Goal: Task Accomplishment & Management: Complete application form

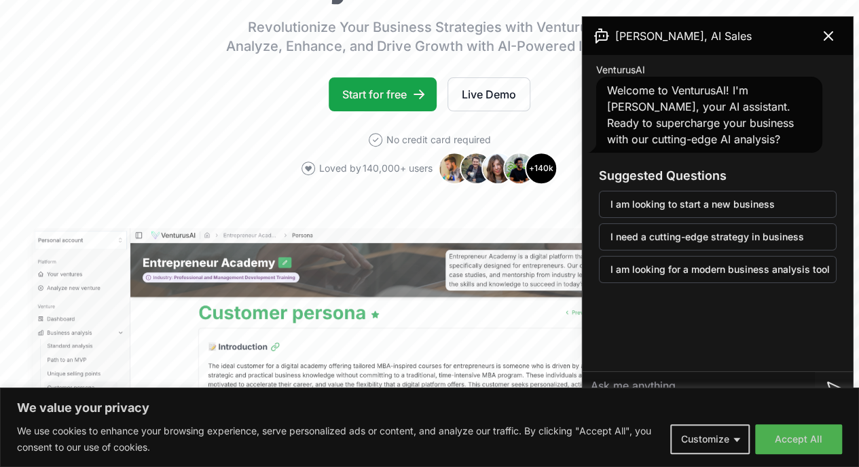
scroll to position [407, 0]
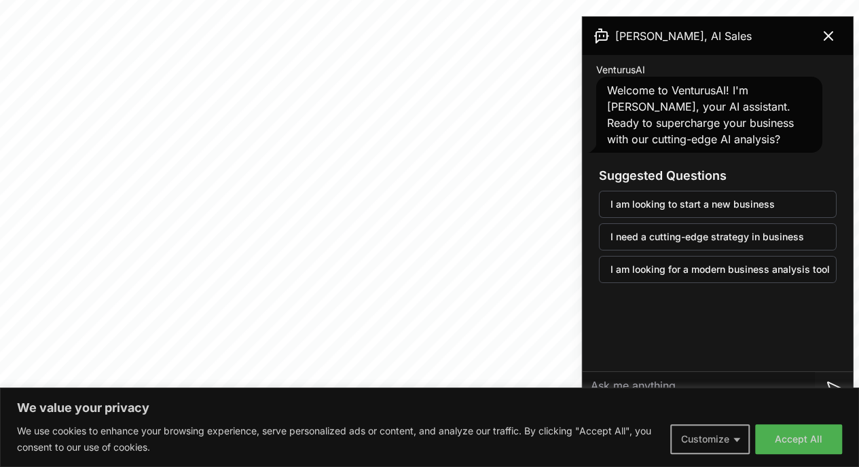
click at [709, 430] on button "Customize" at bounding box center [709, 439] width 79 height 30
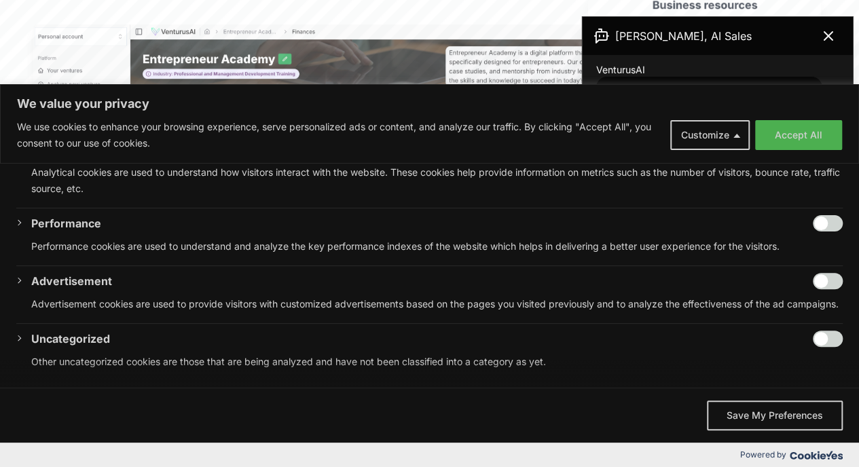
scroll to position [611, 0]
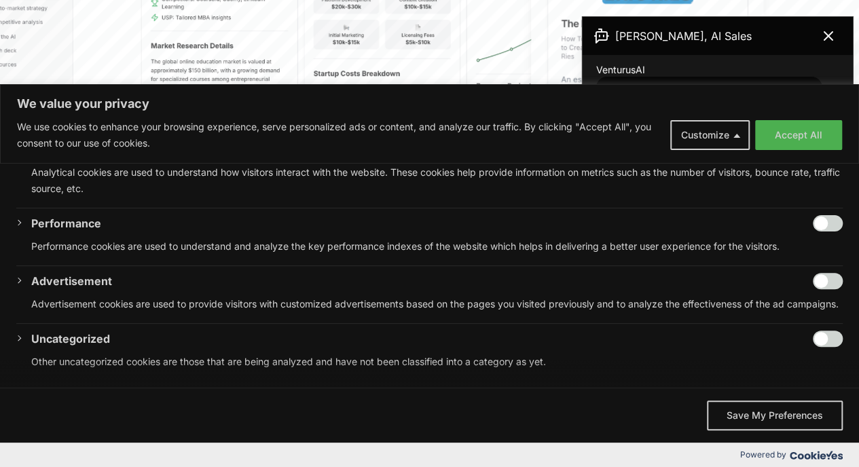
click at [816, 339] on input "Enable Uncategorized" at bounding box center [827, 339] width 30 height 16
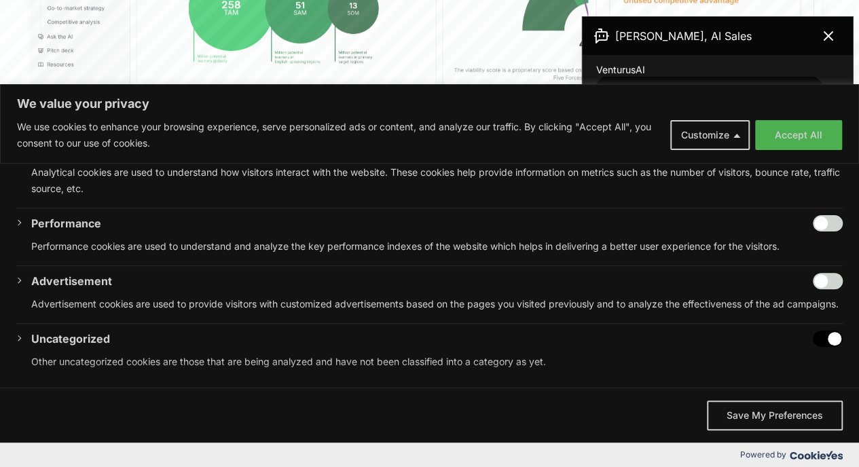
click at [813, 339] on input "Disable Uncategorized" at bounding box center [827, 339] width 30 height 16
checkbox input "false"
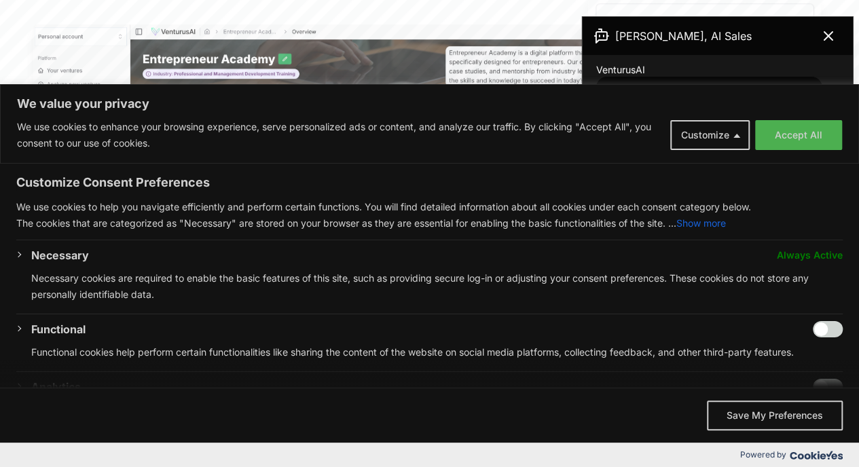
scroll to position [204, 0]
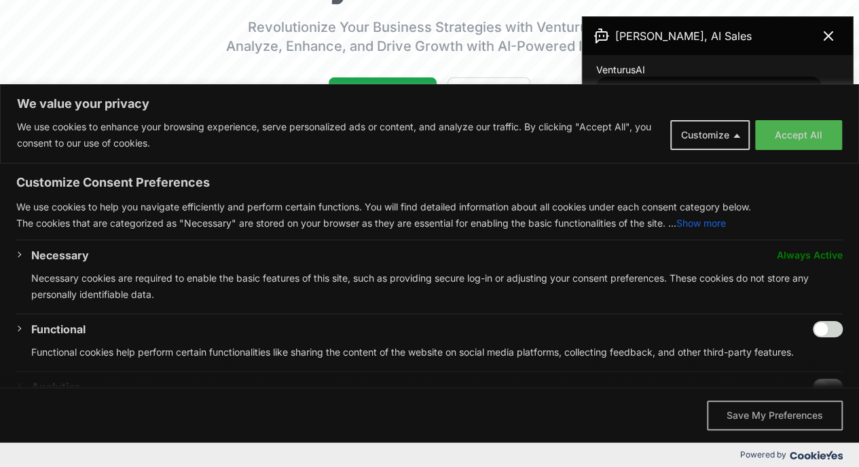
click at [757, 415] on button "Save My Preferences" at bounding box center [775, 415] width 136 height 30
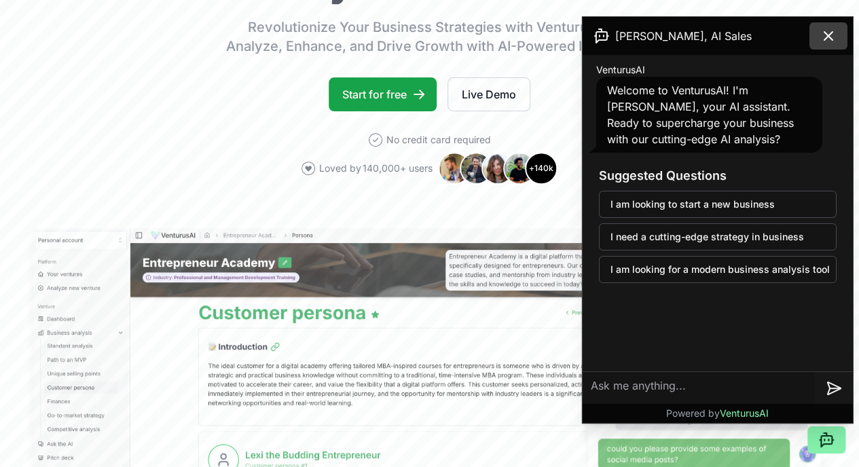
click at [831, 39] on icon at bounding box center [828, 36] width 8 height 8
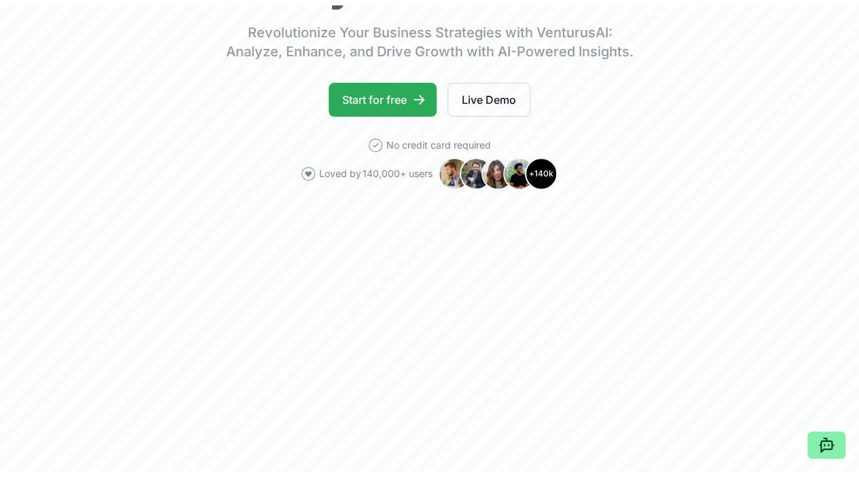
scroll to position [0, 0]
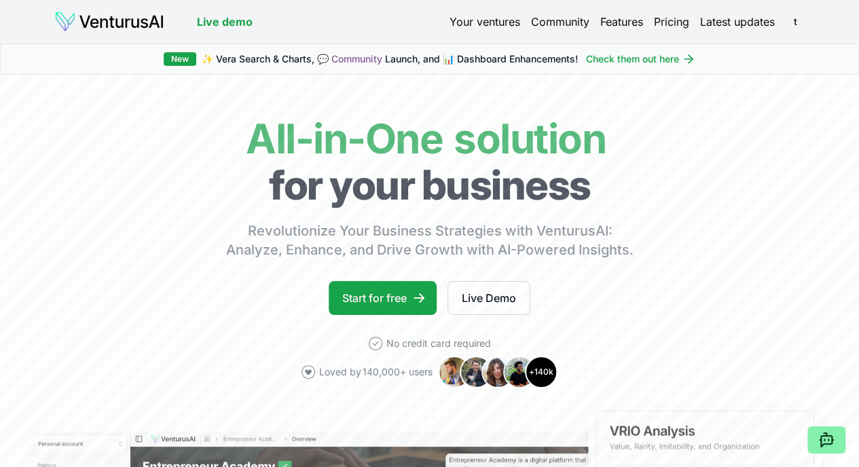
click at [489, 20] on link "Your ventures" at bounding box center [484, 22] width 71 height 16
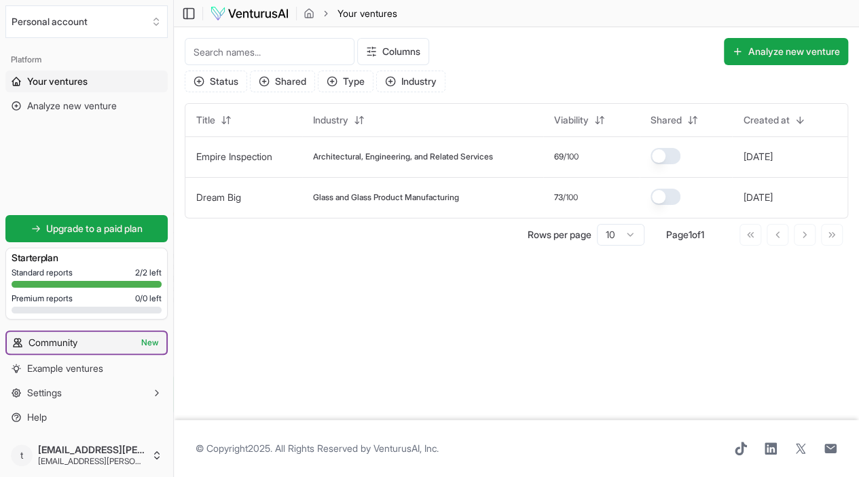
scroll to position [1, 0]
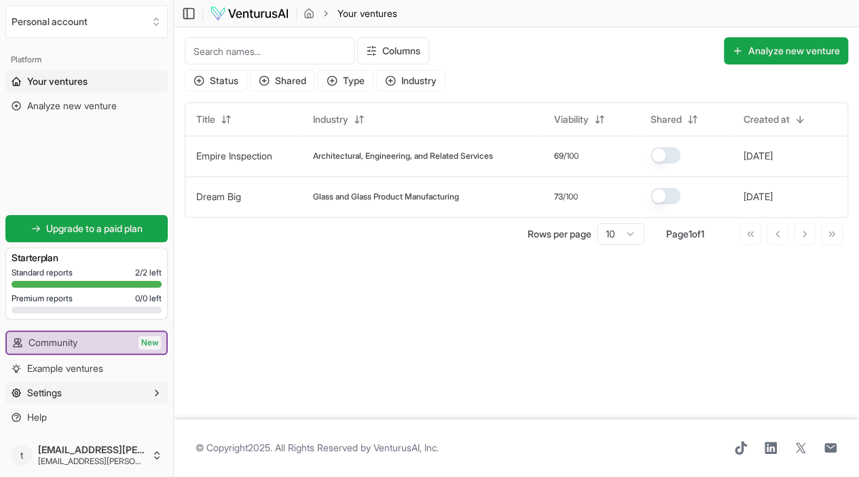
click at [157, 390] on icon "button" at bounding box center [156, 393] width 11 height 11
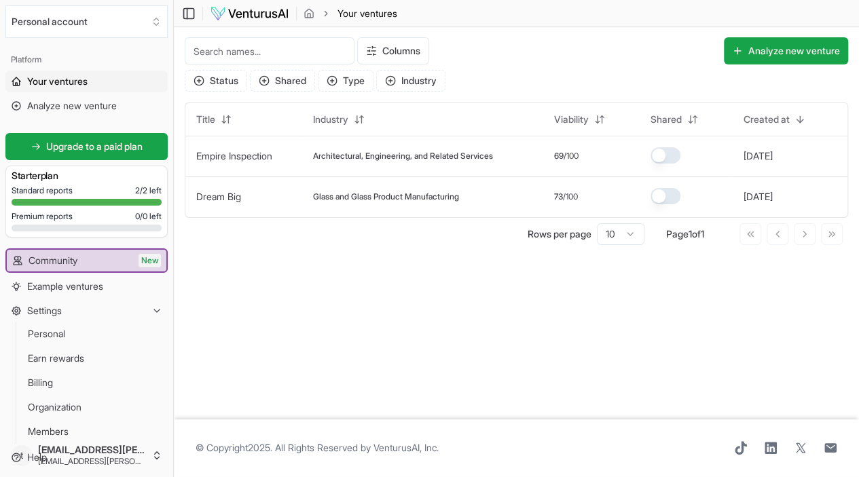
scroll to position [0, 0]
click at [56, 80] on span "Your ventures" at bounding box center [57, 82] width 60 height 14
click at [747, 51] on button "Analyze new venture" at bounding box center [786, 51] width 124 height 27
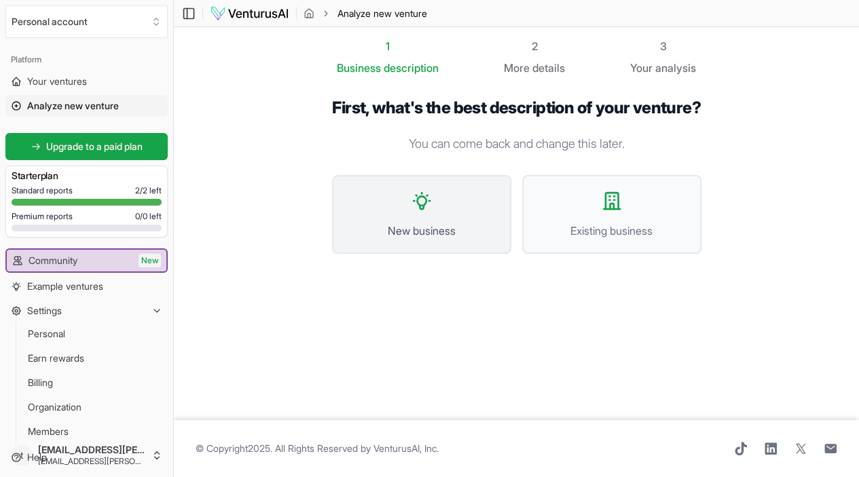
click at [420, 219] on button "New business" at bounding box center [421, 214] width 179 height 79
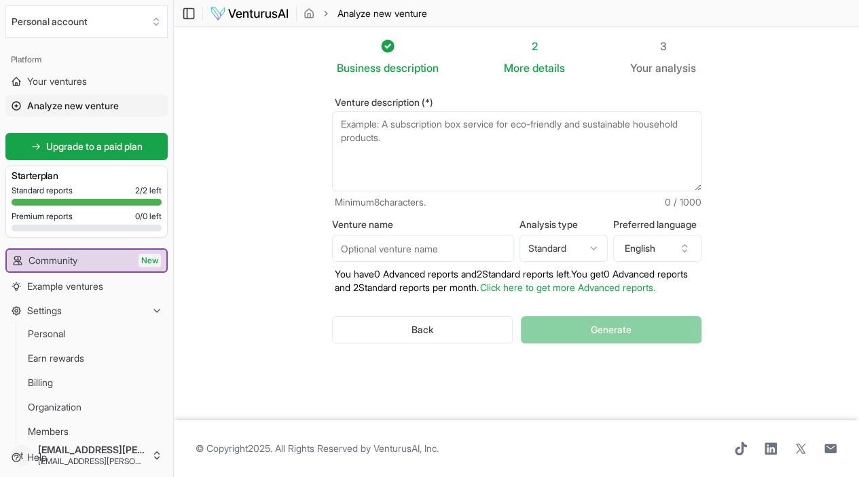
click at [388, 250] on input "Venture name" at bounding box center [423, 248] width 182 height 27
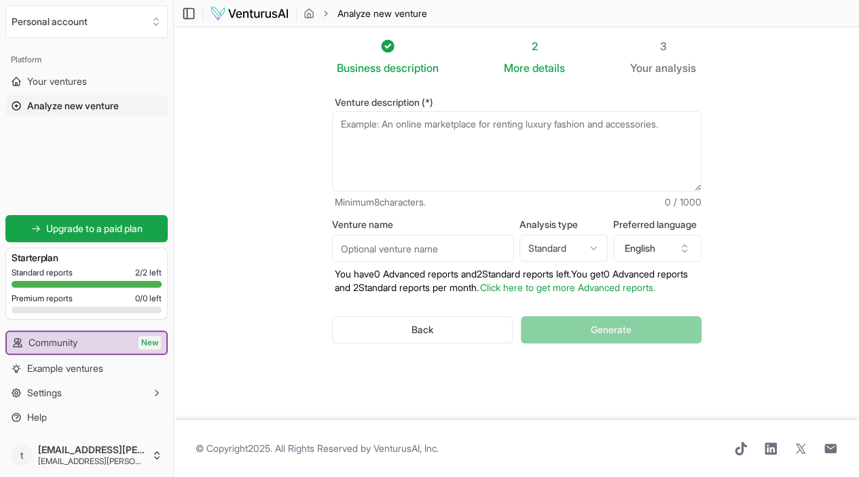
click at [350, 123] on textarea "Venture description (*)" at bounding box center [516, 151] width 369 height 80
paste textarea "At Empire Business Development, we help entrepreneurs and business owners estab…"
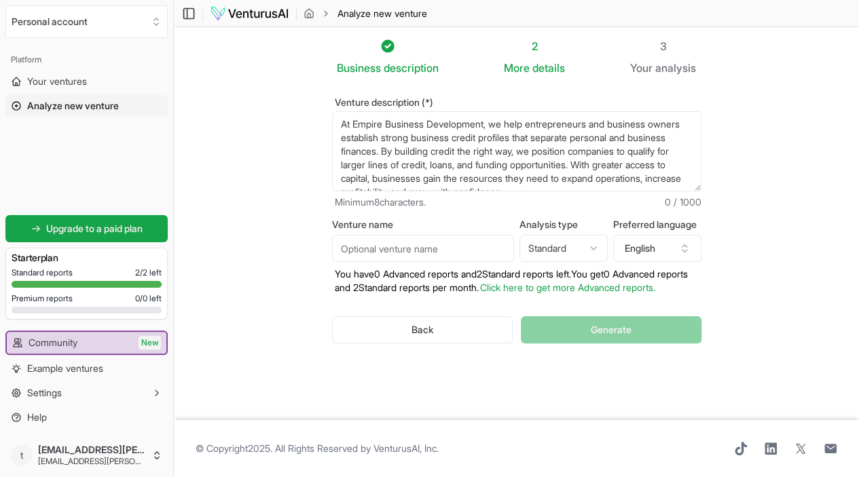
scroll to position [7, 0]
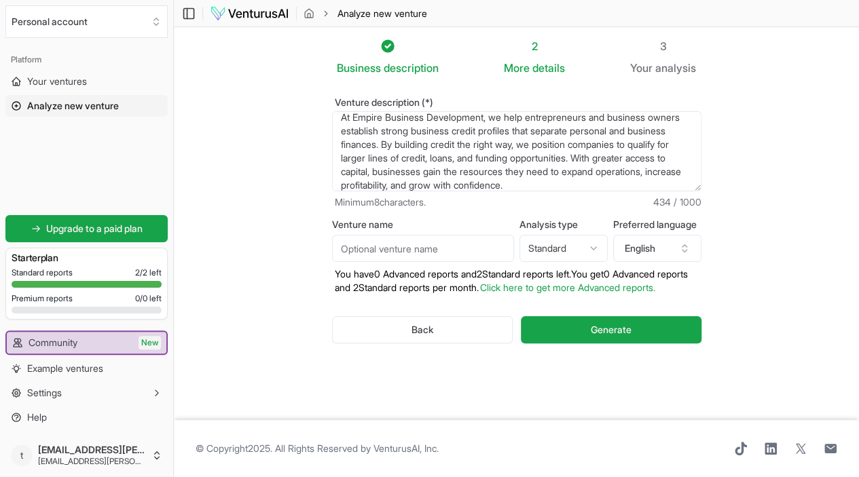
type textarea "At Empire Business Development, we help entrepreneurs and business owners estab…"
click at [402, 250] on input "Venture name" at bounding box center [423, 248] width 182 height 27
type input "Empire Business Development LLC"
click at [605, 244] on html "We value your privacy We use cookies to enhance your browsing experience, serve…" at bounding box center [429, 238] width 859 height 477
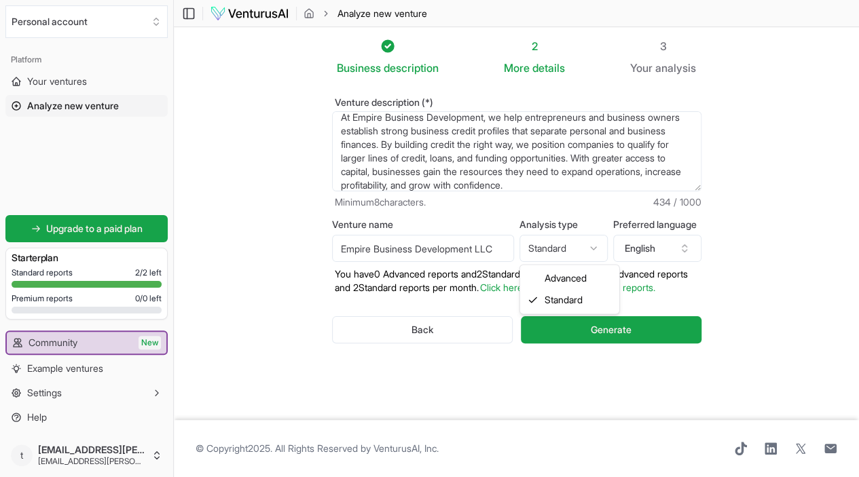
click at [605, 244] on html "We value your privacy We use cookies to enhance your browsing experience, serve…" at bounding box center [429, 238] width 859 height 477
select select "advanced"
click at [586, 282] on link "Click here to get more Advanced reports." at bounding box center [567, 288] width 175 height 12
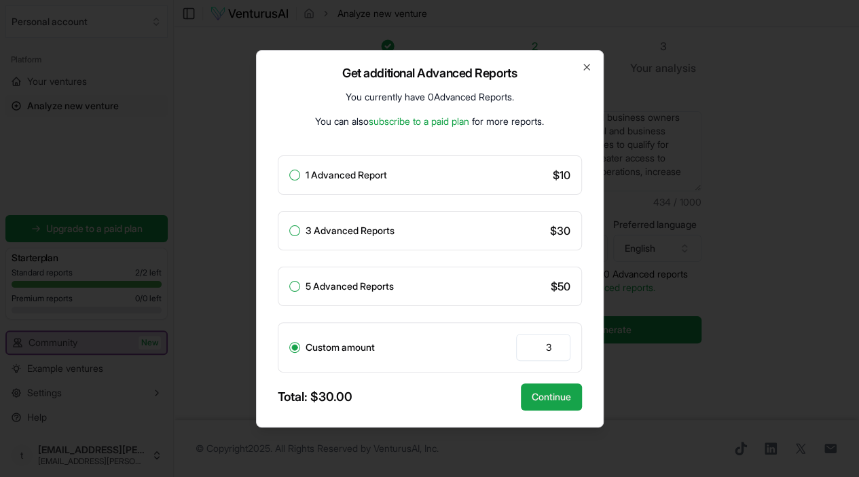
click at [295, 174] on button "1 Advanced Report" at bounding box center [294, 175] width 11 height 11
radio input "true"
click at [553, 395] on button "Continue" at bounding box center [551, 396] width 61 height 27
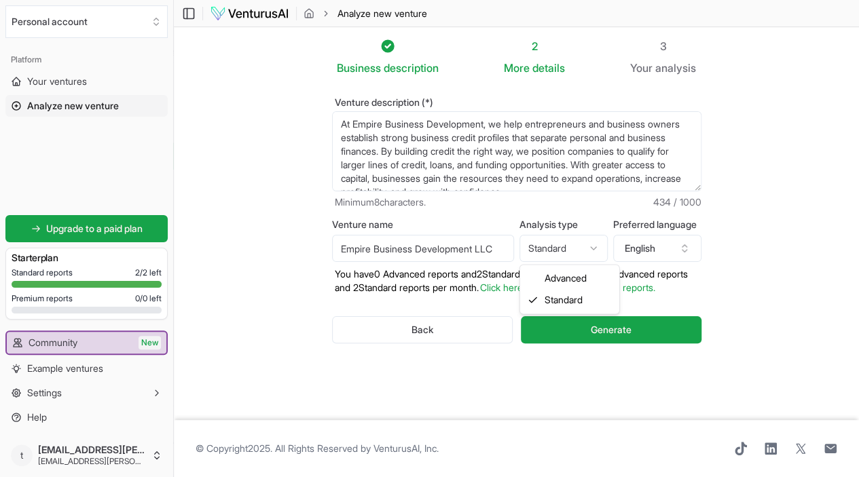
click at [604, 245] on html "We value your privacy We use cookies to enhance your browsing experience, serve…" at bounding box center [429, 238] width 859 height 477
select select "advanced"
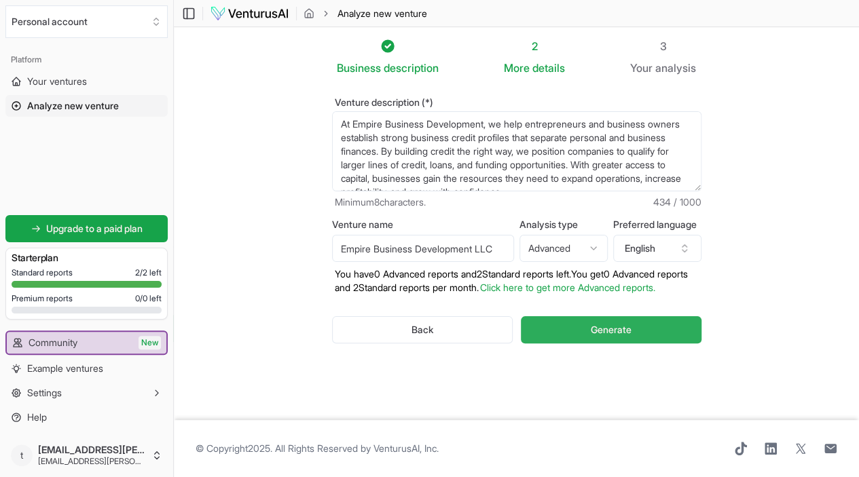
click at [605, 330] on span "Generate" at bounding box center [610, 330] width 41 height 14
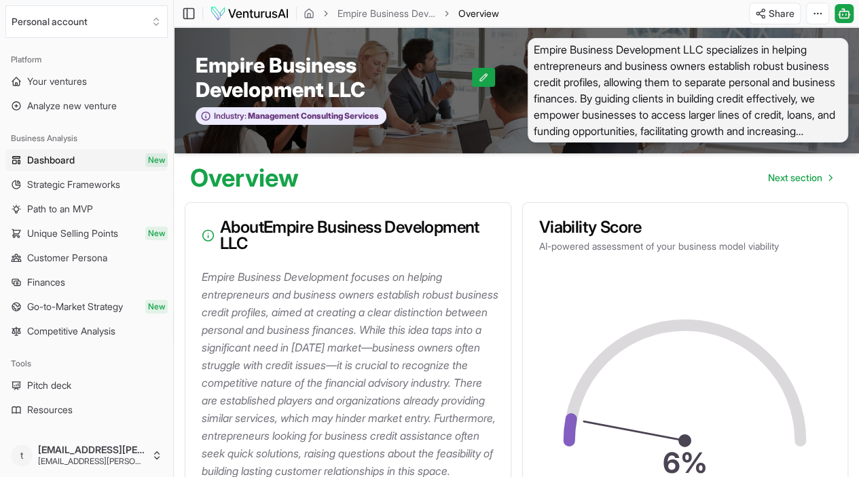
click at [845, 365] on div "6 % The viability score is a proprietary score based on the business model, mar…" at bounding box center [685, 421] width 325 height 305
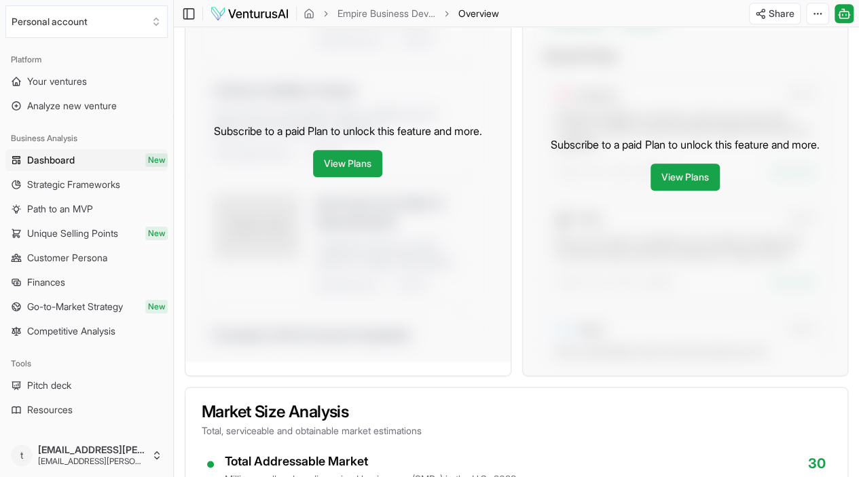
scroll to position [559, 0]
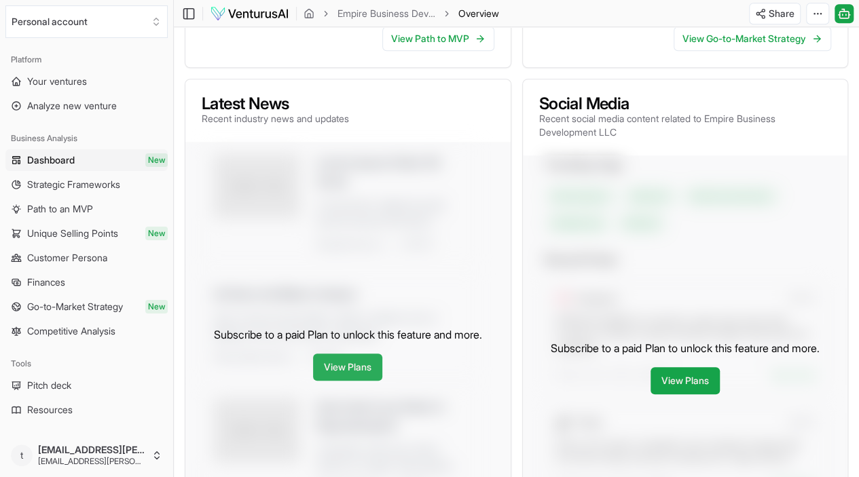
click at [343, 381] on link "View Plans" at bounding box center [347, 367] width 69 height 27
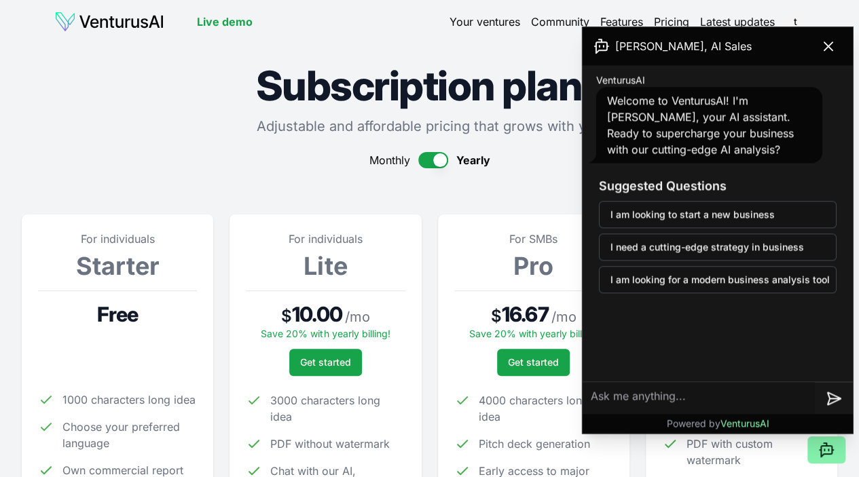
drag, startPoint x: 834, startPoint y: 47, endPoint x: 811, endPoint y: 166, distance: 121.7
click at [813, 163] on div "Andrew, AI Sales VenturusAI Welcome to VenturusAI! I'm Andrew, your AI assistan…" at bounding box center [717, 230] width 270 height 406
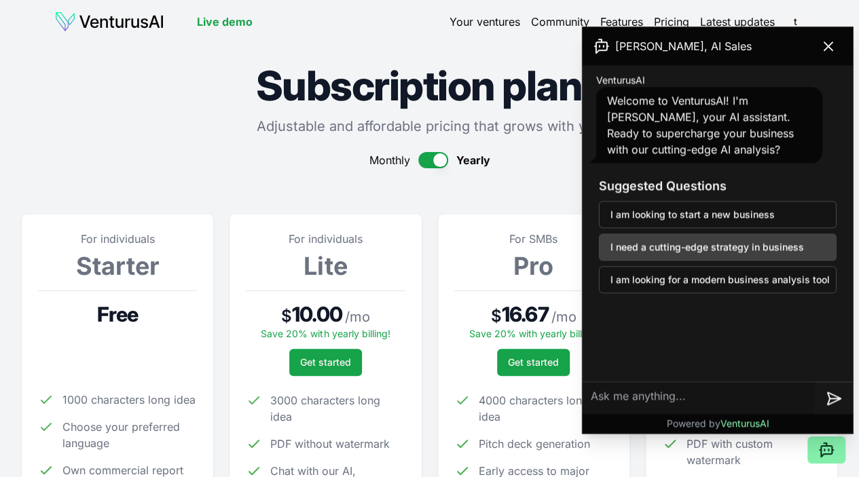
click at [710, 244] on button "I need a cutting-edge strategy in business" at bounding box center [718, 246] width 238 height 27
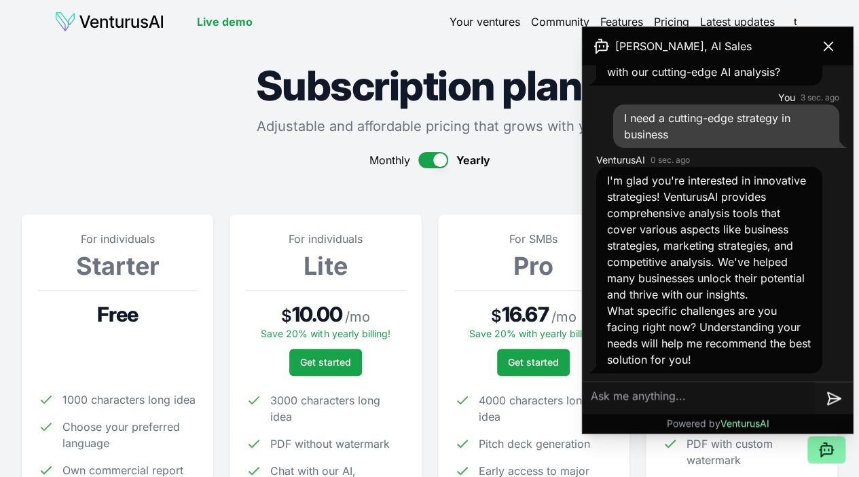
scroll to position [204, 0]
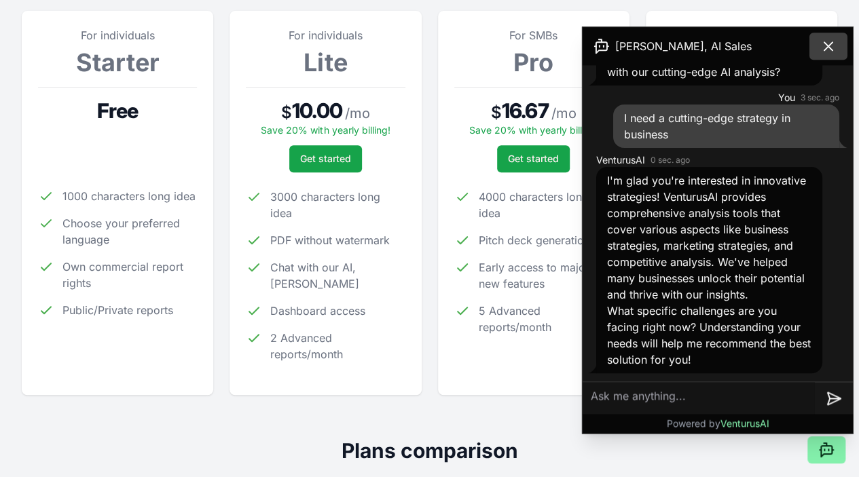
click at [822, 43] on icon at bounding box center [828, 46] width 16 height 16
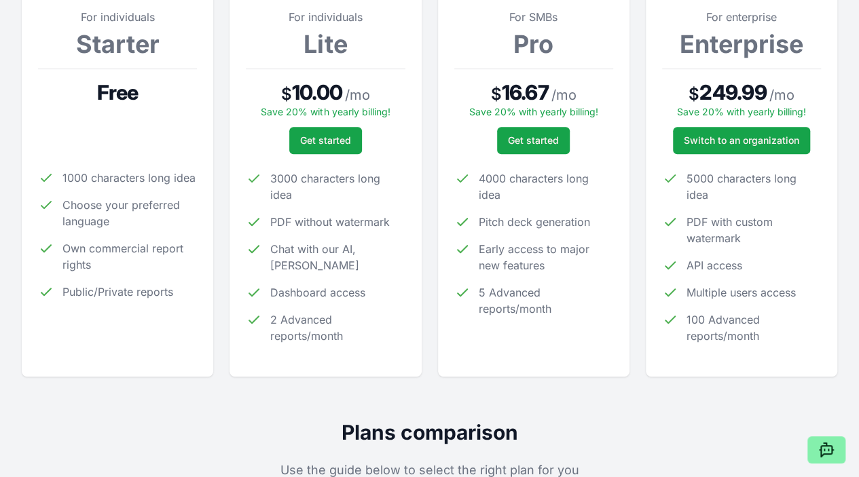
scroll to position [0, 0]
